Goal: Ask a question

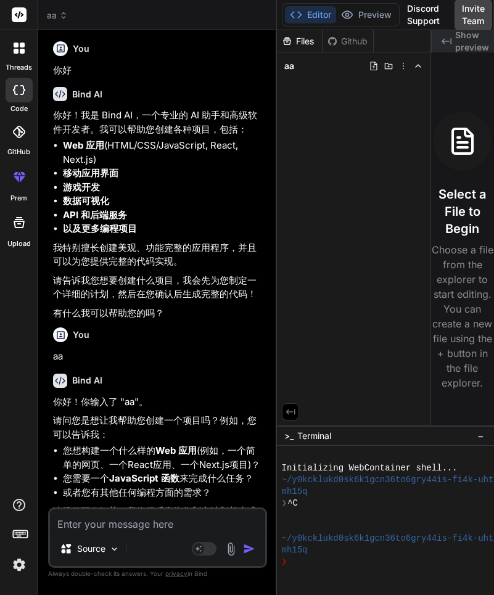
scroll to position [317, 0]
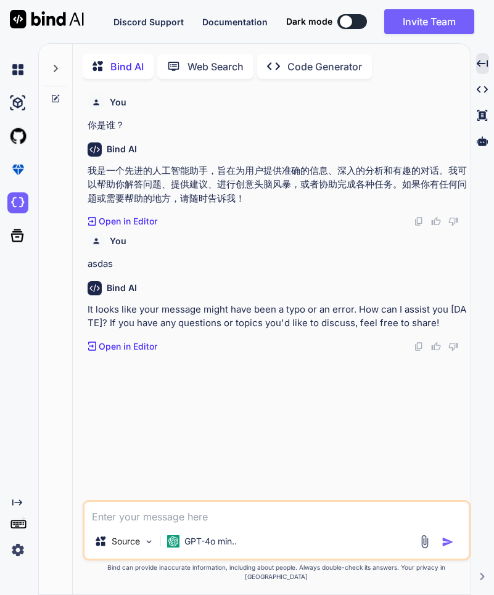
scroll to position [5, 0]
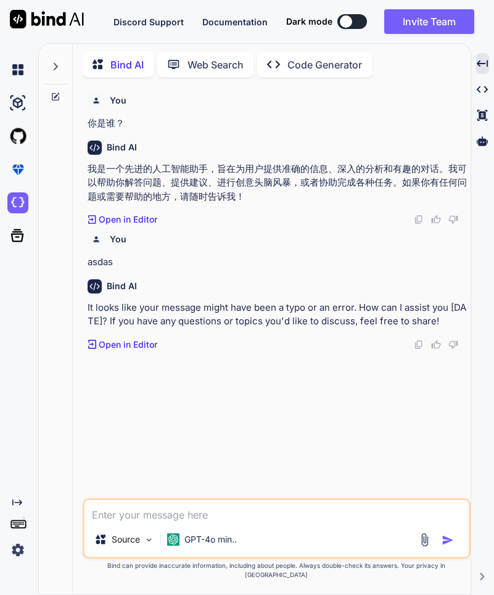
click at [184, 519] on textarea at bounding box center [276, 511] width 384 height 22
type textarea "n"
type textarea "x"
type textarea "ni"
type textarea "x"
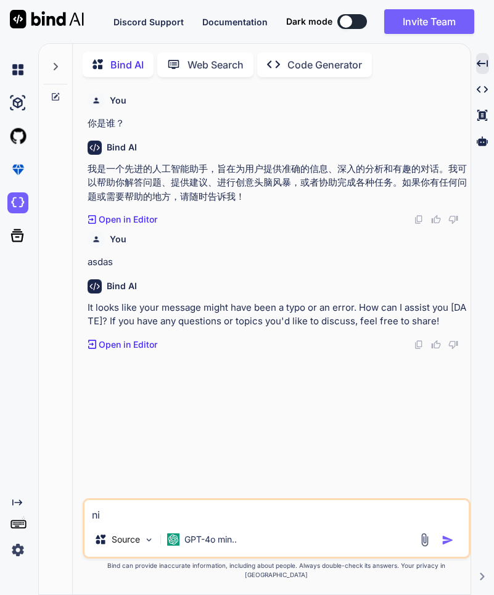
type textarea "ni'h"
type textarea "x"
type textarea "ni'ha"
type textarea "x"
type textarea "ni'hao"
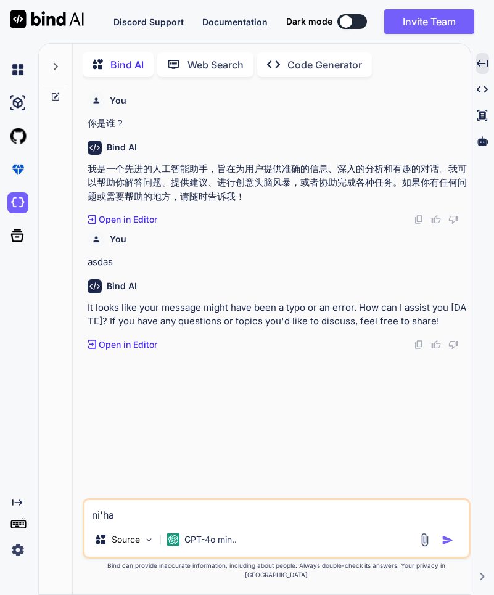
type textarea "x"
type textarea "你好"
type textarea "x"
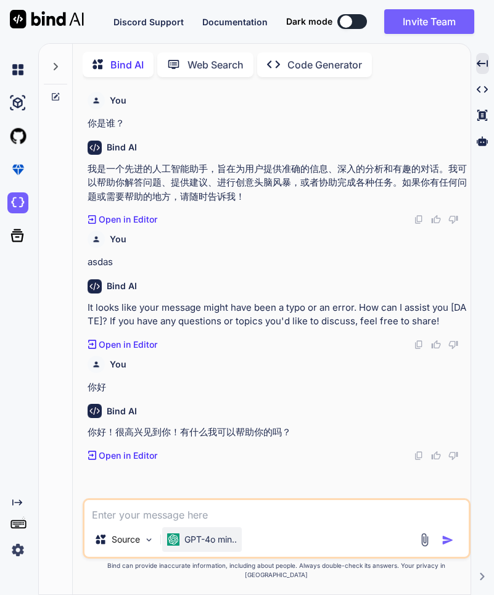
click at [208, 543] on p "GPT-4o min.." at bounding box center [210, 539] width 52 height 12
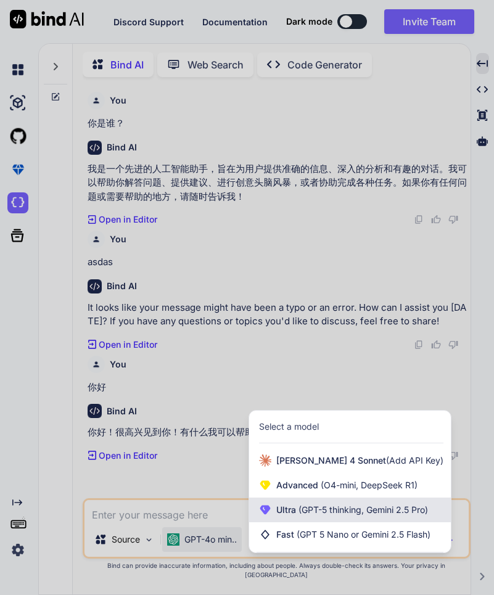
click at [356, 515] on span "(GPT-5 thinking, Gemini 2.5 Pro)" at bounding box center [362, 509] width 132 height 10
type textarea "x"
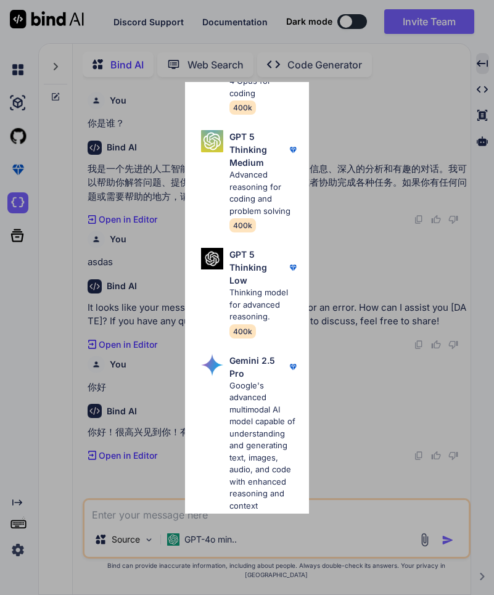
scroll to position [247, 0]
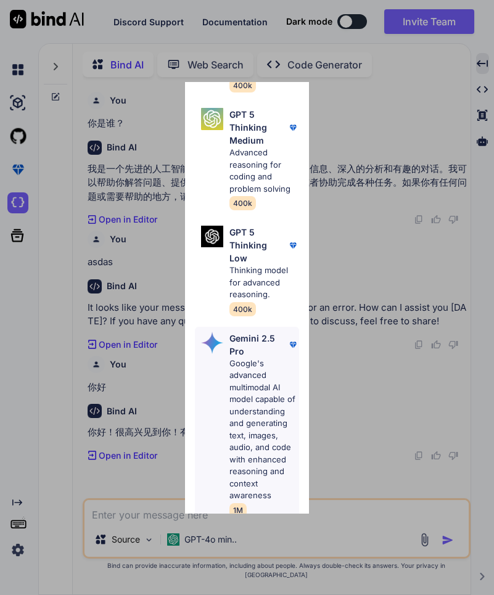
click at [252, 375] on p "Google's advanced multimodal AI model capable of understanding and generating t…" at bounding box center [263, 429] width 69 height 144
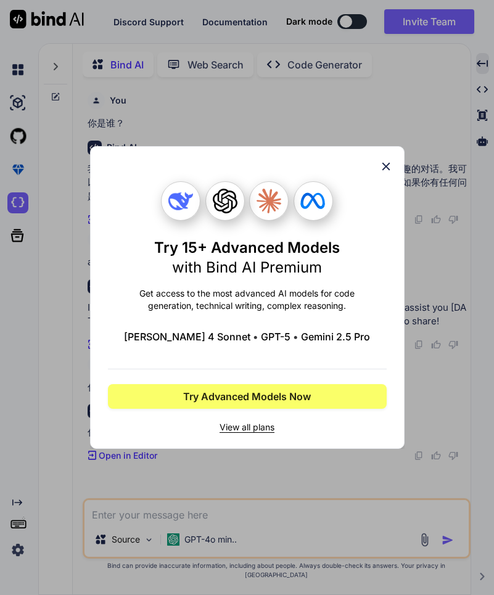
scroll to position [0, 0]
